Goal: Task Accomplishment & Management: Manage account settings

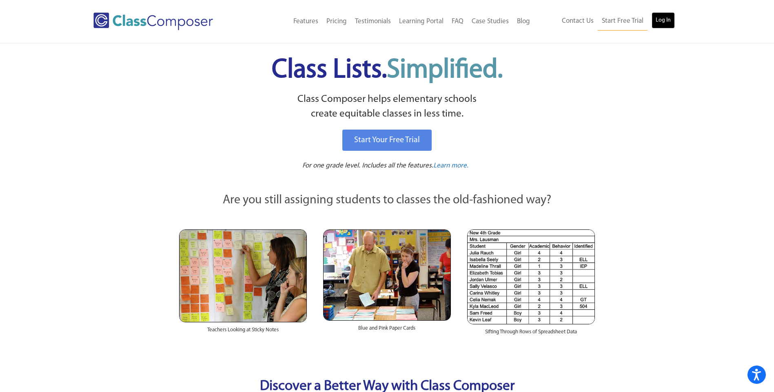
click at [664, 21] on link "Log In" at bounding box center [662, 20] width 23 height 16
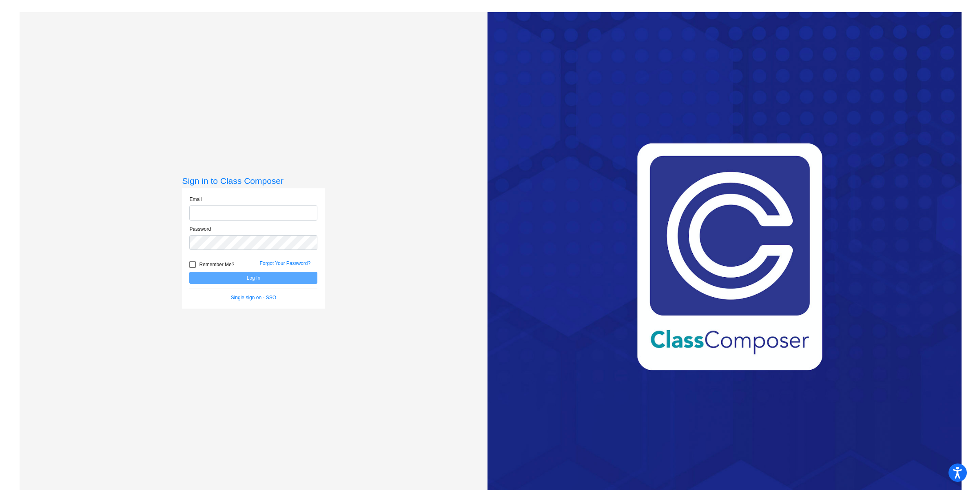
type input "[EMAIL_ADDRESS][DOMAIN_NAME]"
click at [248, 278] on button "Log In" at bounding box center [253, 278] width 128 height 12
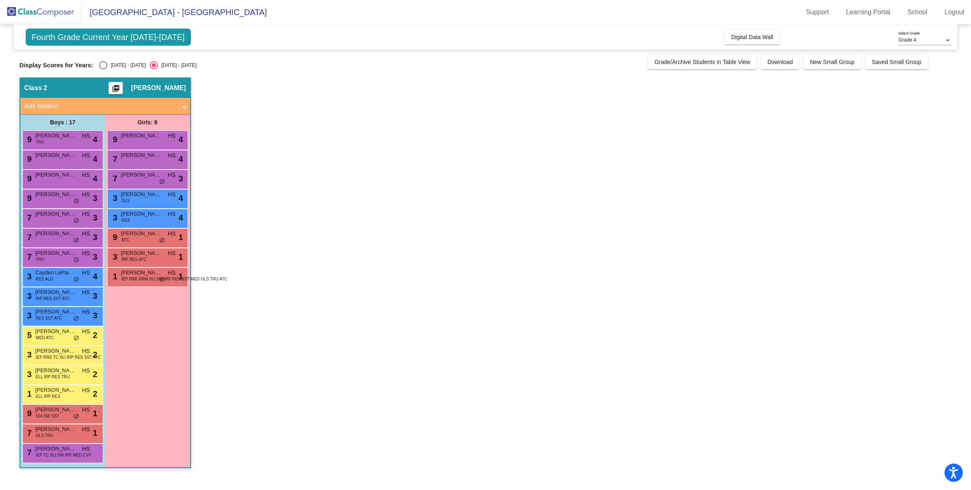
click at [99, 67] on div "Select an option" at bounding box center [103, 65] width 8 height 8
click at [103, 69] on input "[DATE] - [DATE]" at bounding box center [103, 69] width 0 height 0
radio input "true"
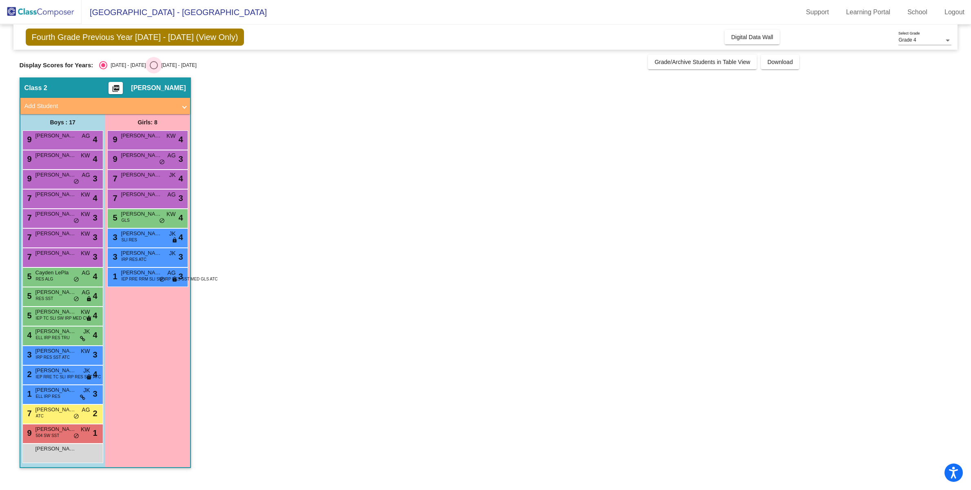
click at [150, 68] on div "Select an option" at bounding box center [154, 65] width 8 height 8
click at [153, 69] on input "[DATE] - [DATE]" at bounding box center [153, 69] width 0 height 0
radio input "true"
